Goal: Information Seeking & Learning: Find specific fact

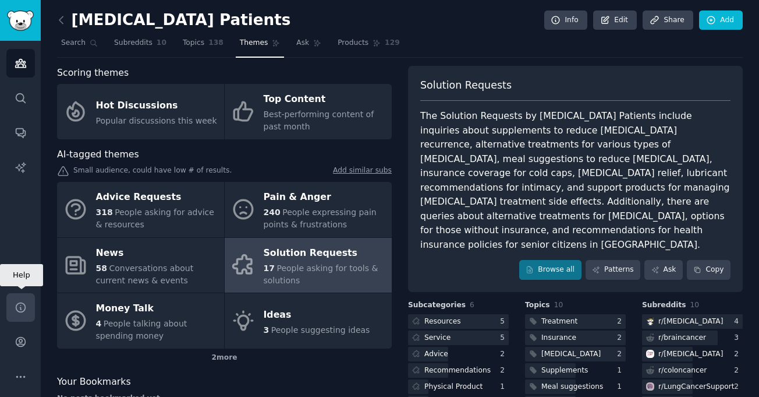
click at [21, 314] on link "Help" at bounding box center [20, 307] width 29 height 29
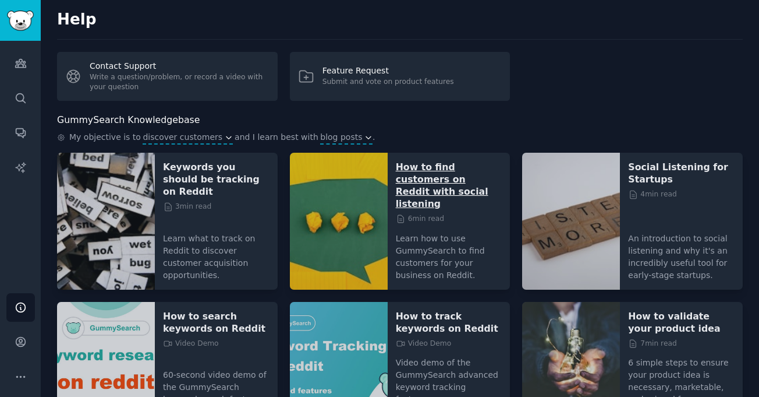
scroll to position [48, 0]
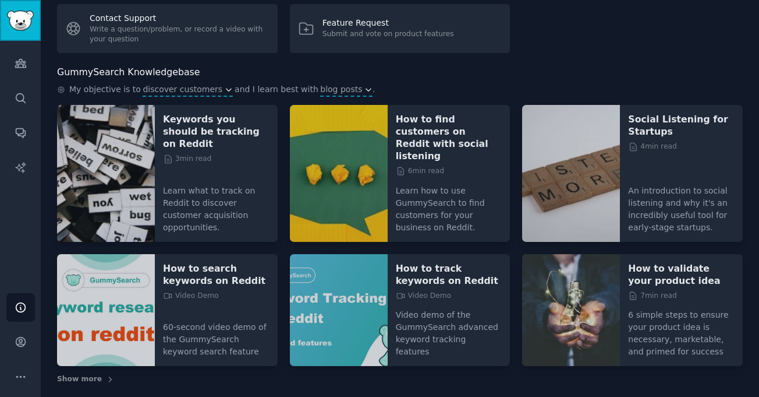
click at [26, 24] on img "Sidebar" at bounding box center [20, 20] width 27 height 20
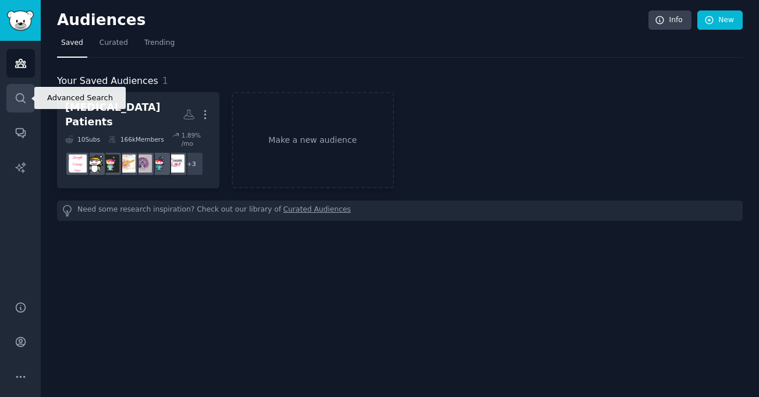
click at [20, 92] on icon "Sidebar" at bounding box center [21, 98] width 12 height 12
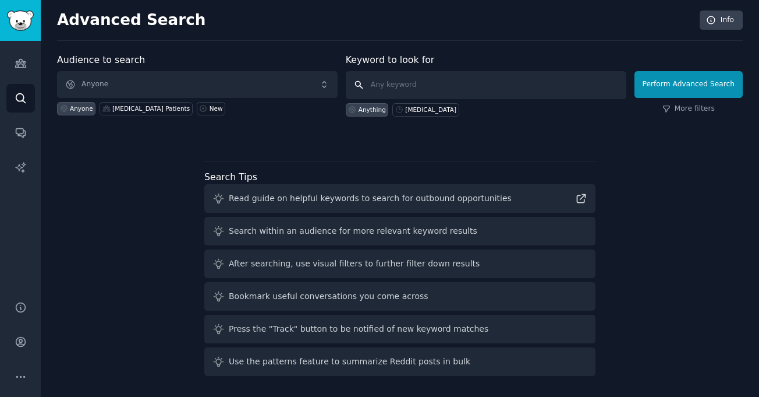
click at [402, 87] on input "text" at bounding box center [486, 85] width 281 height 28
type input "[MEDICAL_DATA] cost"
click button "Perform Advanced Search" at bounding box center [689, 84] width 108 height 27
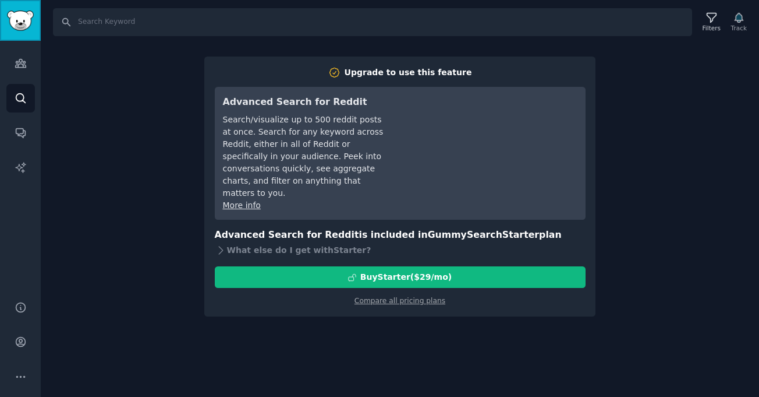
click at [22, 18] on img "Sidebar" at bounding box center [20, 20] width 27 height 20
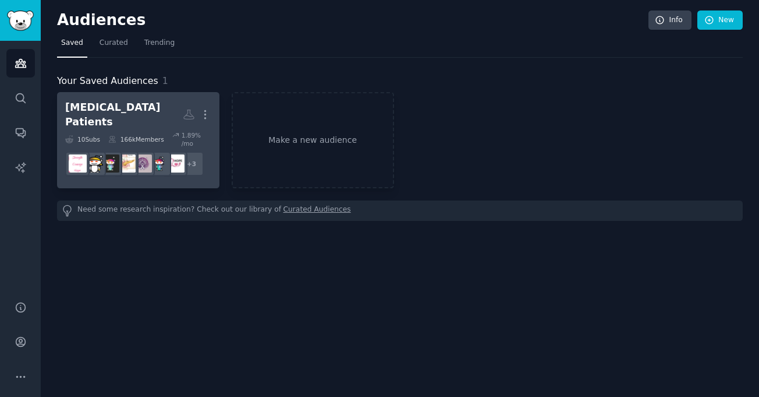
click at [121, 118] on h2 "[MEDICAL_DATA] Patients More" at bounding box center [138, 114] width 146 height 29
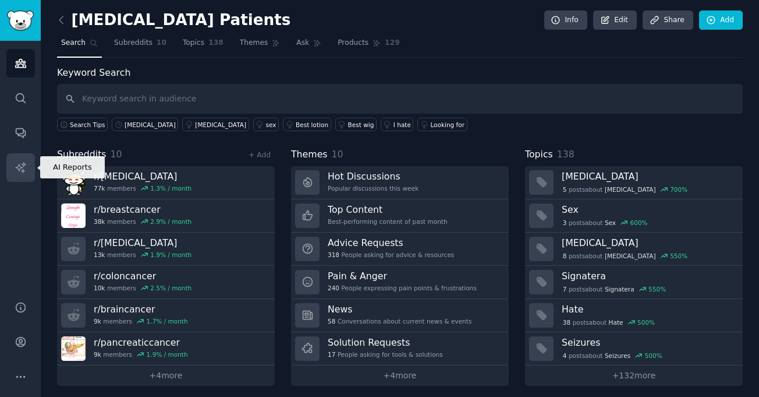
click at [23, 162] on icon "Sidebar" at bounding box center [20, 167] width 10 height 10
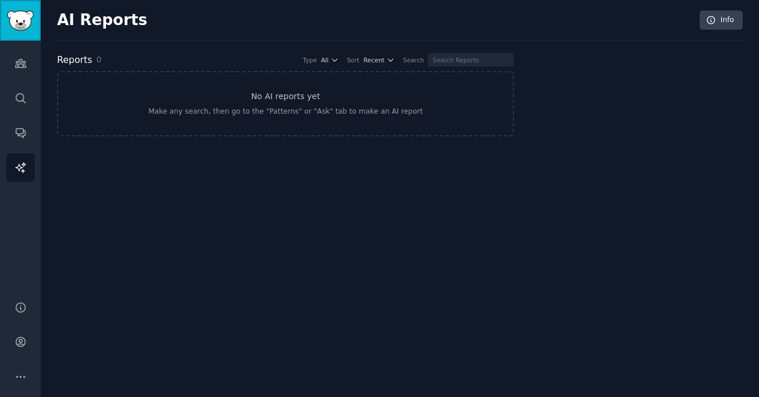
click at [29, 21] on img "Sidebar" at bounding box center [20, 20] width 27 height 20
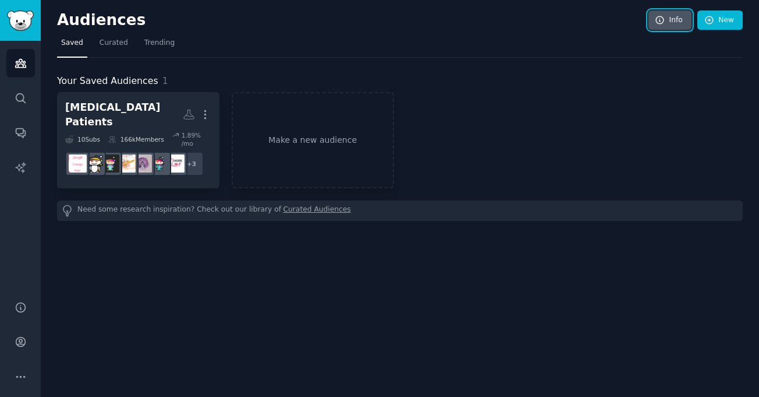
click at [684, 22] on link "Info" at bounding box center [670, 20] width 43 height 20
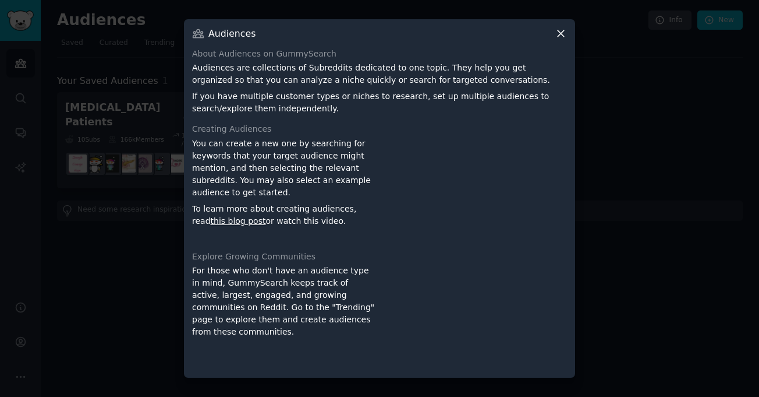
click at [560, 30] on icon at bounding box center [561, 33] width 12 height 12
